Goal: Transaction & Acquisition: Book appointment/travel/reservation

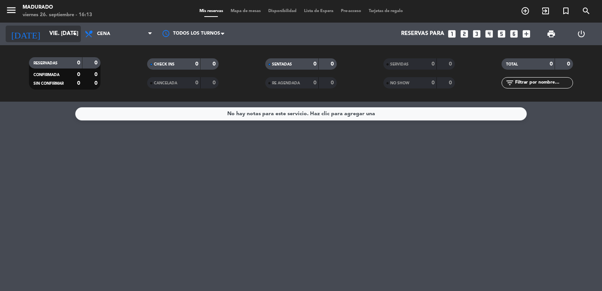
click at [53, 34] on input "vie. [DATE]" at bounding box center [82, 34] width 73 height 14
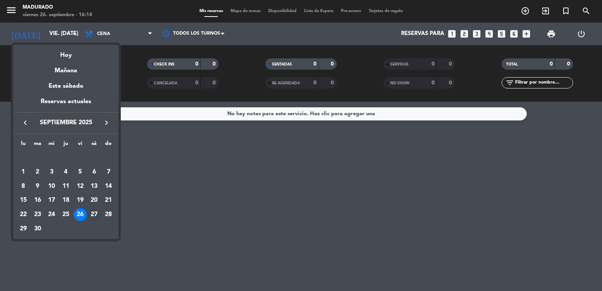
click at [93, 211] on div "27" at bounding box center [94, 214] width 13 height 13
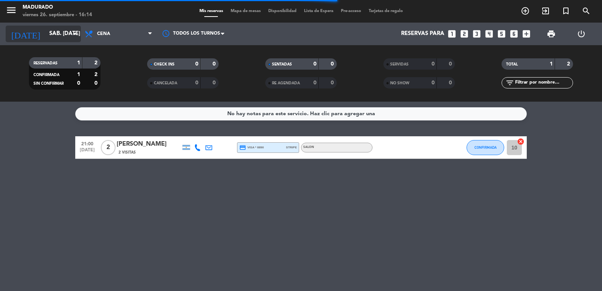
click at [60, 30] on input "sáb. [DATE]" at bounding box center [82, 34] width 73 height 14
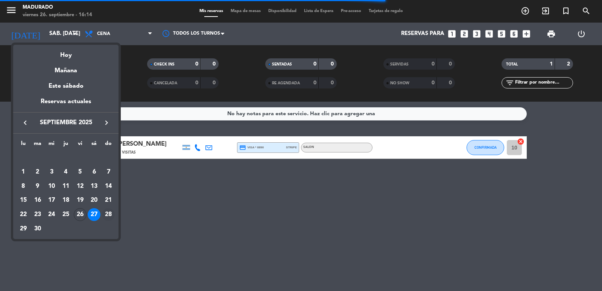
click at [114, 214] on div "28" at bounding box center [108, 214] width 13 height 13
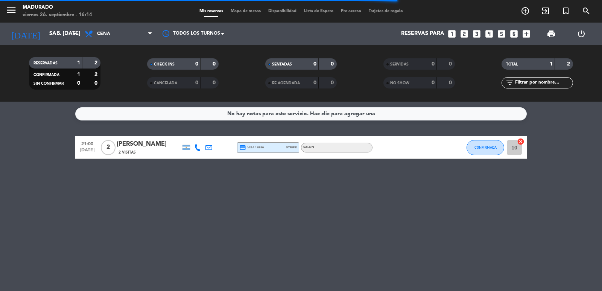
type input "dom. [DATE]"
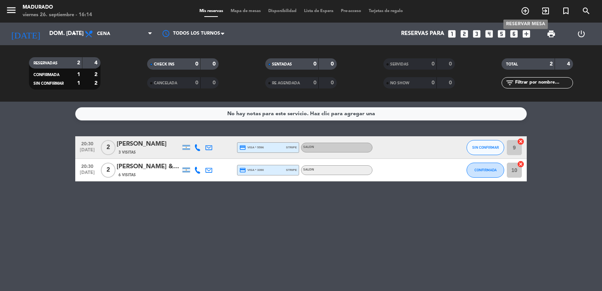
click at [527, 14] on icon "add_circle_outline" at bounding box center [525, 10] width 9 height 9
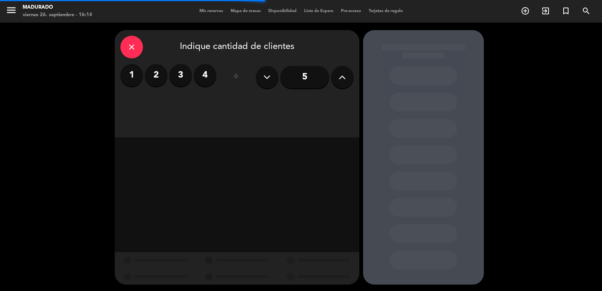
click at [153, 75] on label "2" at bounding box center [156, 75] width 23 height 23
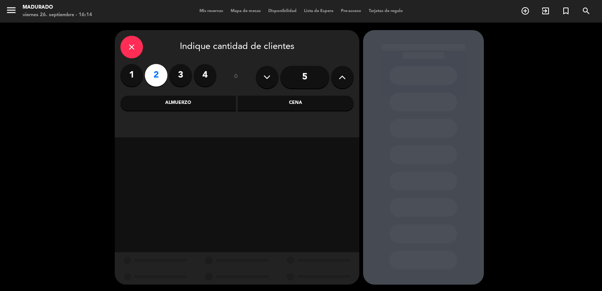
click at [276, 104] on div "Cena" at bounding box center [296, 103] width 116 height 15
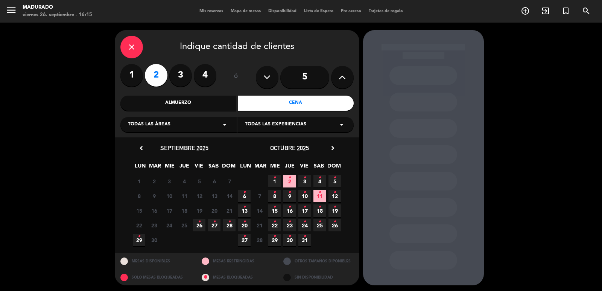
click at [212, 226] on span "27 •" at bounding box center [214, 225] width 12 height 12
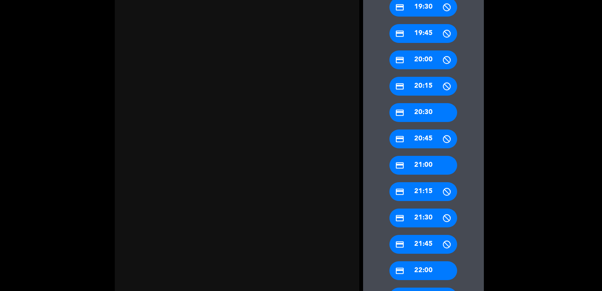
scroll to position [264, 0]
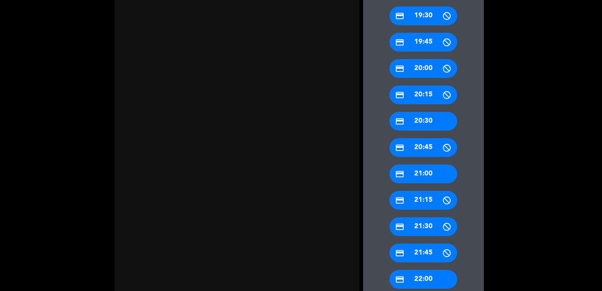
click at [425, 225] on div "credit_card 21:30" at bounding box center [424, 226] width 68 height 19
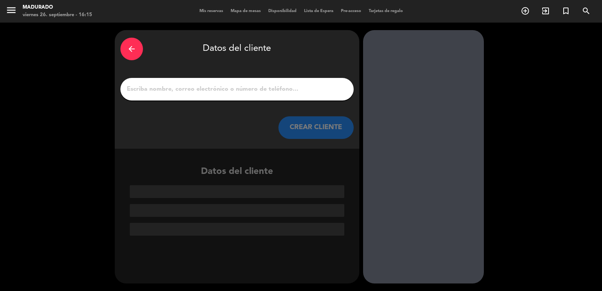
scroll to position [0, 0]
click at [236, 90] on input "1" at bounding box center [237, 89] width 222 height 11
paste input "[EMAIL_ADDRESS][DOMAIN_NAME]"
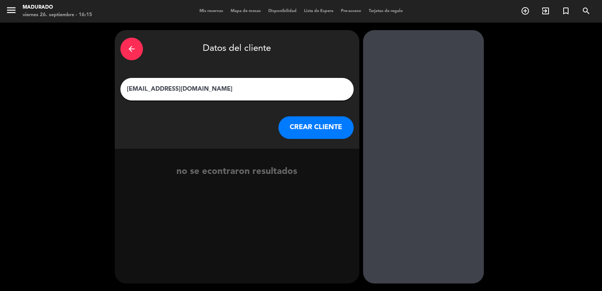
type input "[EMAIL_ADDRESS][DOMAIN_NAME]"
click at [308, 133] on button "CREAR CLIENTE" at bounding box center [316, 127] width 75 height 23
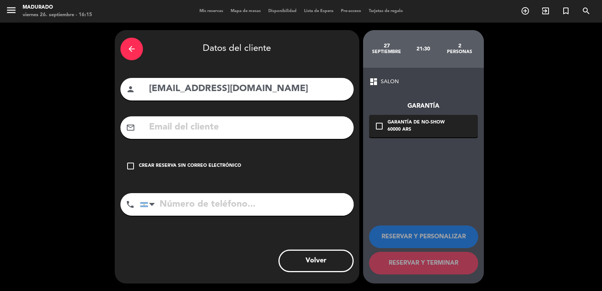
click at [268, 133] on input "text" at bounding box center [248, 127] width 200 height 15
paste input "[EMAIL_ADDRESS][DOMAIN_NAME]"
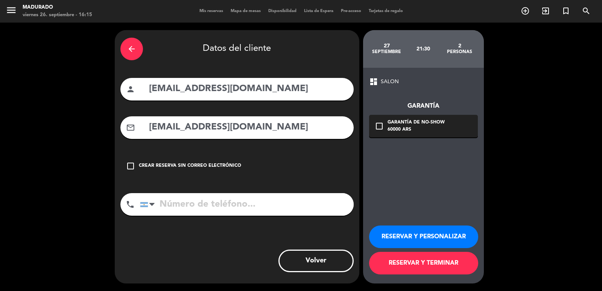
type input "[EMAIL_ADDRESS][DOMAIN_NAME]"
drag, startPoint x: 183, startPoint y: 89, endPoint x: 235, endPoint y: 116, distance: 59.3
click at [183, 89] on input "[EMAIL_ADDRESS][DOMAIN_NAME]" at bounding box center [248, 88] width 200 height 15
click at [192, 90] on input "trinidad [EMAIL_ADDRESS][DOMAIN_NAME]" at bounding box center [248, 88] width 200 height 15
type input "[PERSON_NAME]"
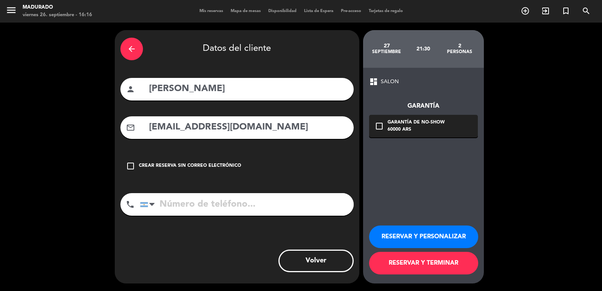
click at [178, 202] on input "tel" at bounding box center [247, 204] width 214 height 23
paste input "[PHONE_NUMBER]"
type input "[PHONE_NUMBER]"
click at [381, 127] on icon "check_box_outline_blank" at bounding box center [379, 126] width 9 height 9
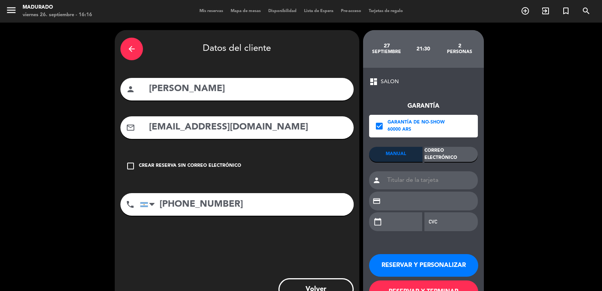
click at [462, 151] on div "Correo Electrónico" at bounding box center [451, 154] width 53 height 15
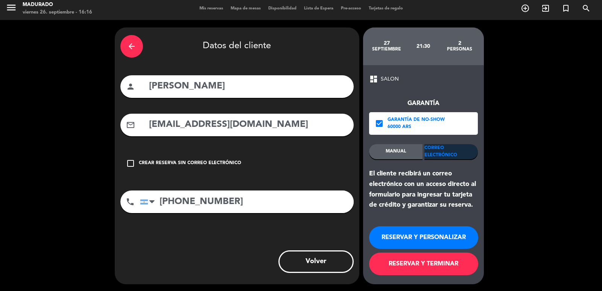
scroll to position [3, 0]
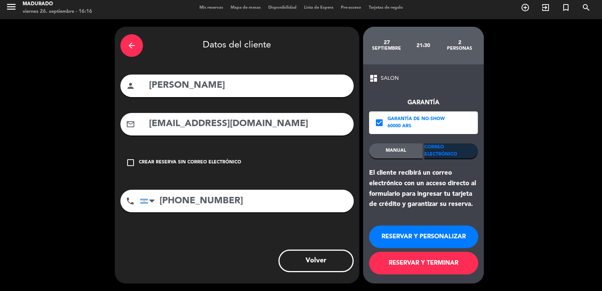
click at [441, 237] on button "RESERVAR Y PERSONALIZAR" at bounding box center [423, 237] width 109 height 23
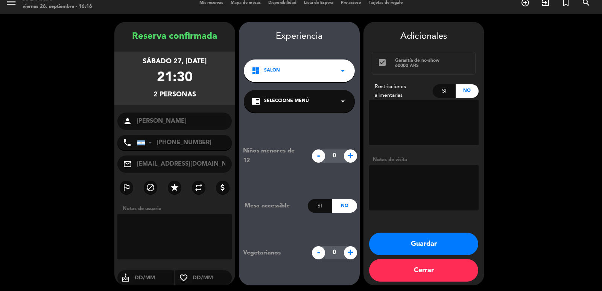
scroll to position [10, 0]
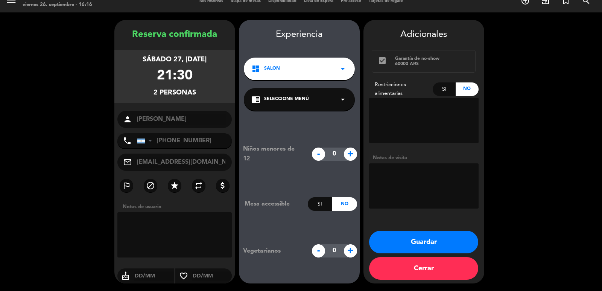
click at [140, 276] on input "text" at bounding box center [154, 275] width 40 height 9
type input "2"
type input "27/09"
click at [400, 238] on button "Guardar" at bounding box center [423, 242] width 109 height 23
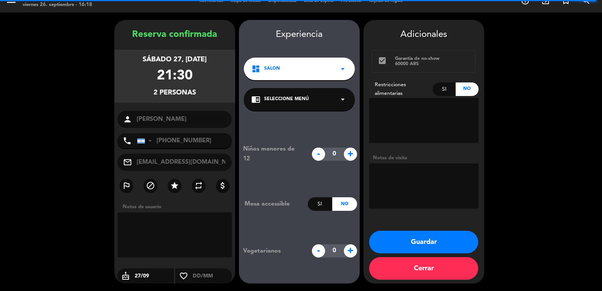
drag, startPoint x: 157, startPoint y: 270, endPoint x: 0, endPoint y: 145, distance: 200.9
click at [0, 145] on div "Reserva confirmada sábado 27, [DATE] 21:30 2 personas person [GEOGRAPHIC_DATA][…" at bounding box center [301, 151] width 602 height 279
click at [414, 266] on button "Cerrar" at bounding box center [423, 268] width 109 height 23
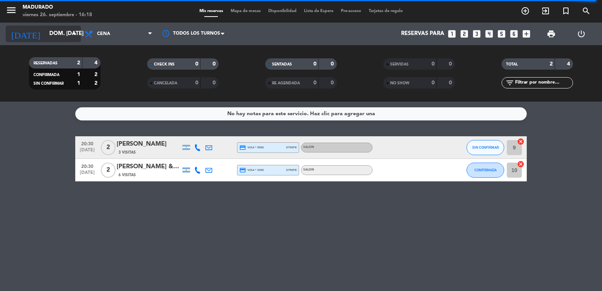
click at [46, 37] on input "dom. [DATE]" at bounding box center [82, 34] width 73 height 14
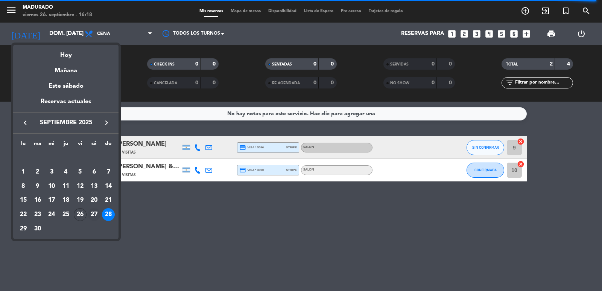
click at [93, 211] on div "27" at bounding box center [94, 214] width 13 height 13
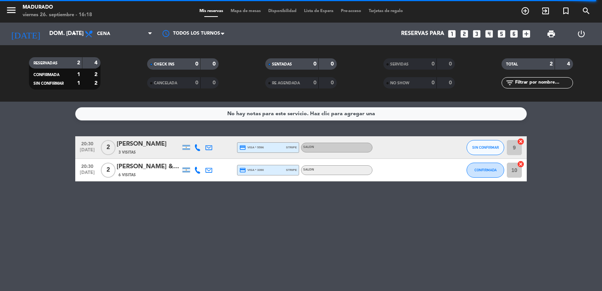
type input "sáb. [DATE]"
